Goal: Task Accomplishment & Management: Complete application form

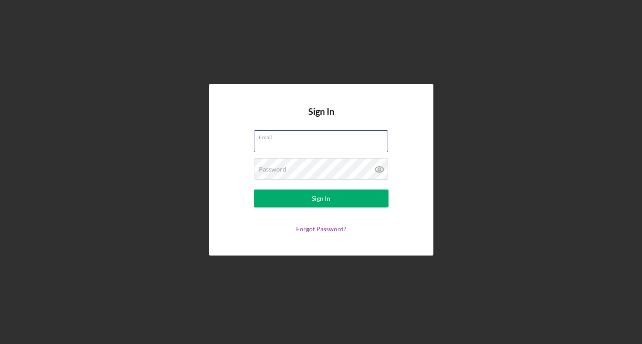
type input "[EMAIL_ADDRESS][DOMAIN_NAME]"
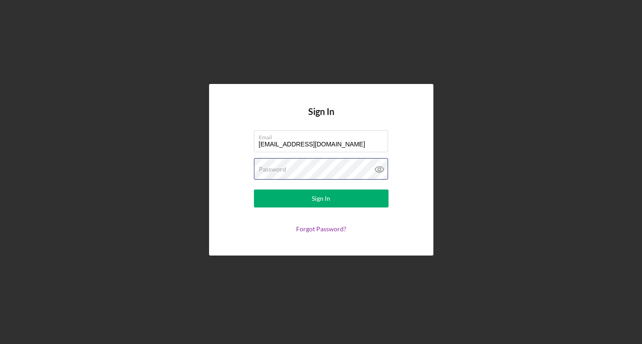
click at [321, 198] on button "Sign In" at bounding box center [321, 198] width 135 height 18
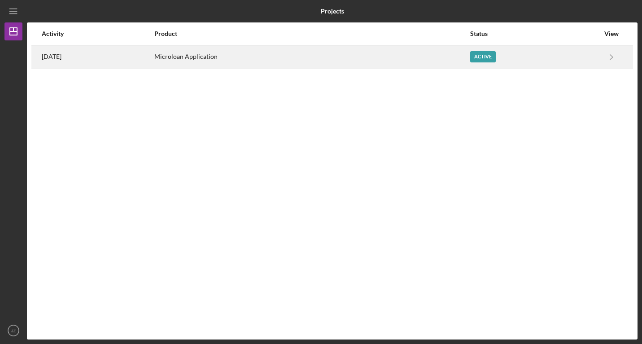
click at [146, 47] on div "[DATE]" at bounding box center [98, 57] width 112 height 22
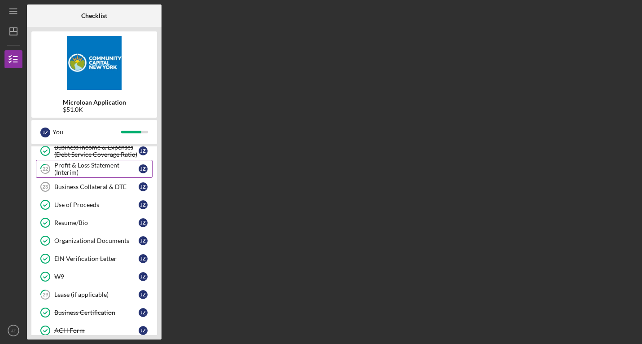
scroll to position [207, 0]
click at [74, 170] on div "Profit & Loss Statement (Interim)" at bounding box center [96, 168] width 84 height 14
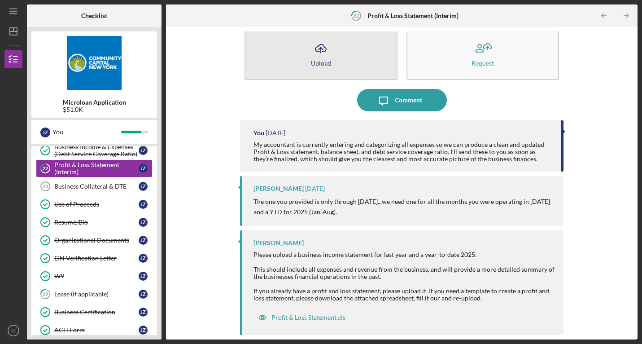
scroll to position [16, 0]
click at [313, 61] on div "Upload" at bounding box center [321, 63] width 20 height 7
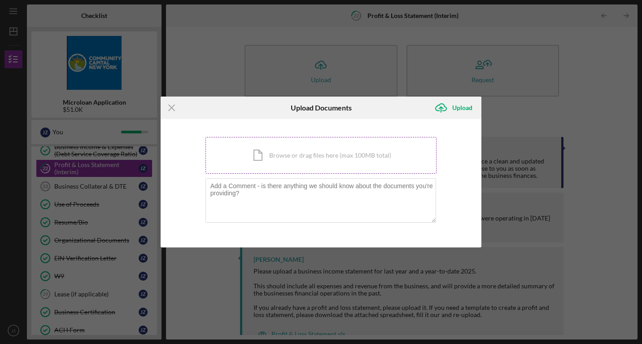
click at [292, 155] on div "Icon/Document Browse or drag files here (max 100MB total) Tap to choose files o…" at bounding box center [320, 155] width 231 height 37
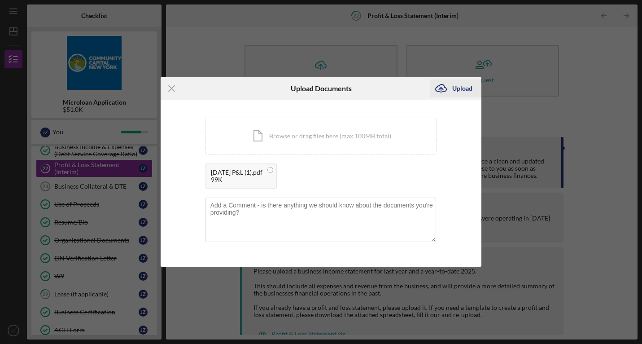
click at [456, 86] on div "Upload" at bounding box center [462, 88] width 20 height 18
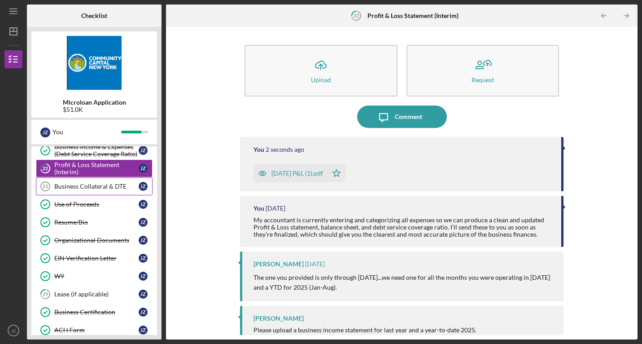
click at [106, 184] on div "Business Collateral & DTE" at bounding box center [96, 186] width 84 height 7
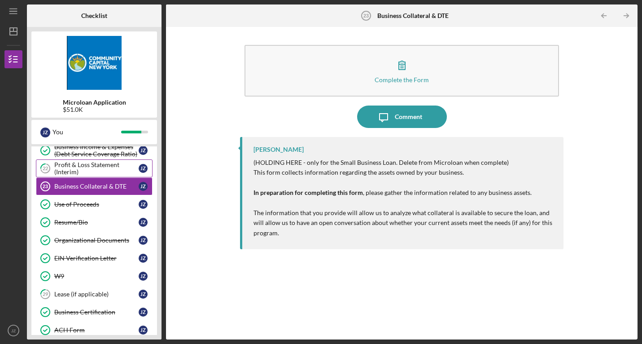
click at [104, 165] on div "Profit & Loss Statement (Interim)" at bounding box center [96, 168] width 84 height 14
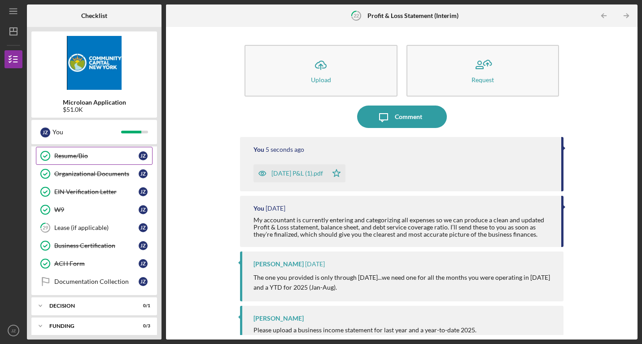
scroll to position [287, 0]
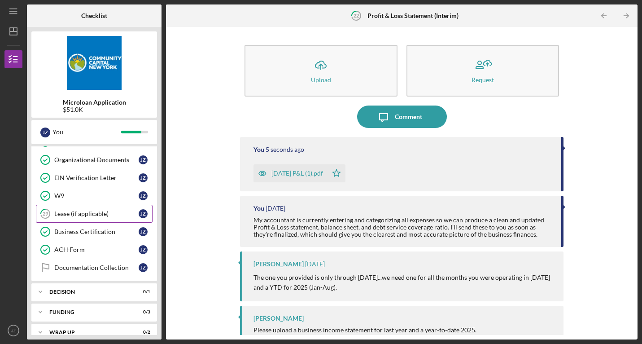
click at [90, 208] on link "29 Lease (if applicable) J Z" at bounding box center [94, 214] width 117 height 18
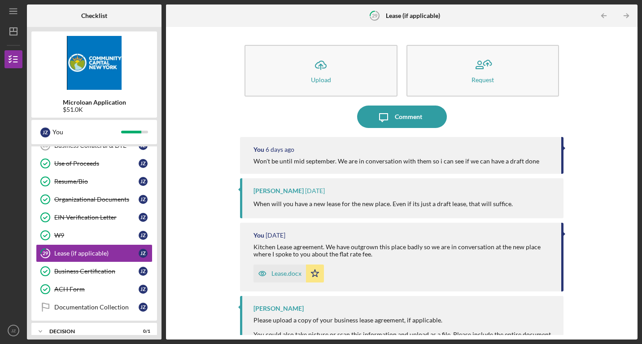
scroll to position [192, 0]
